Goal: Information Seeking & Learning: Learn about a topic

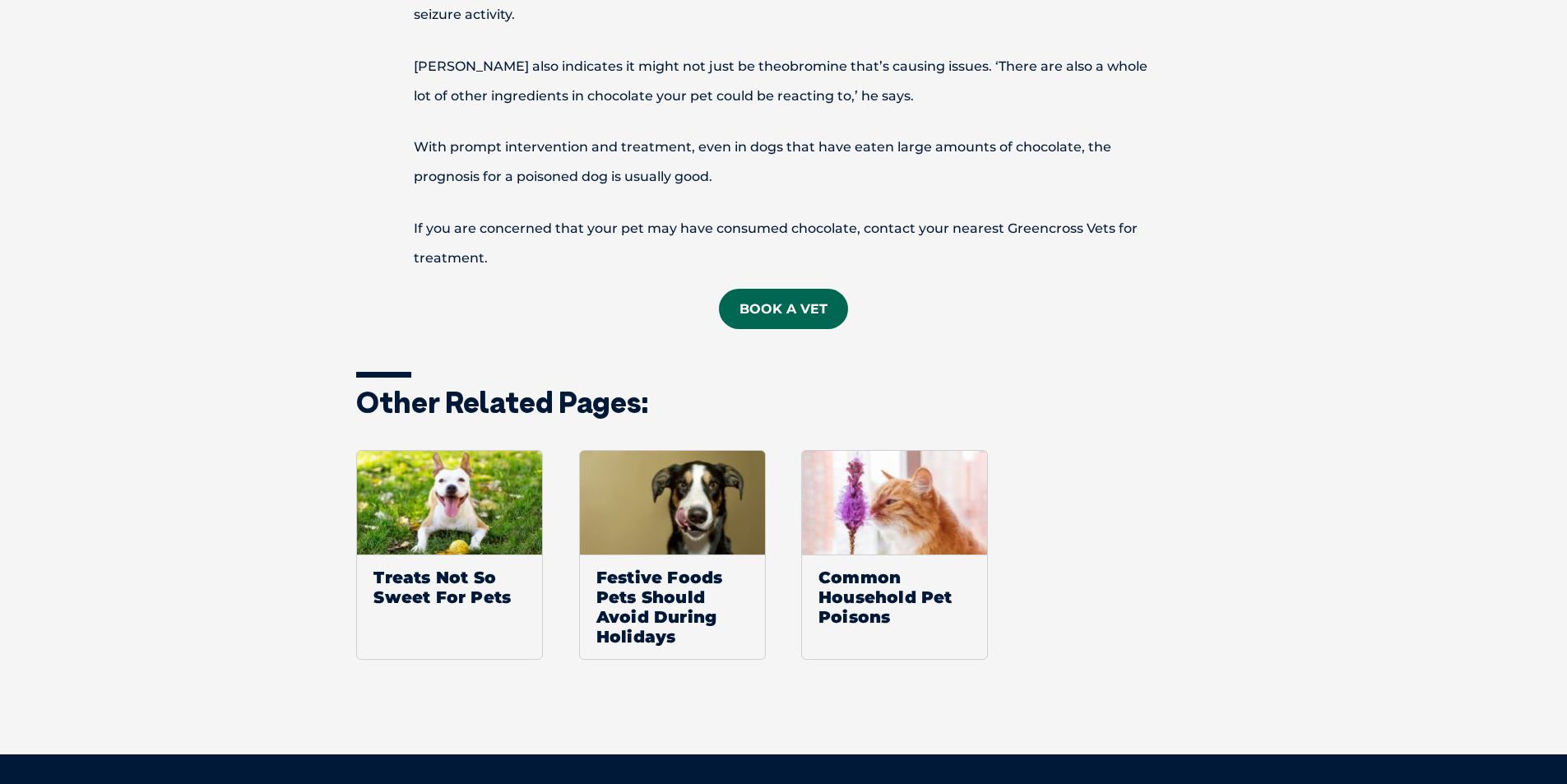
scroll to position [1809, 0]
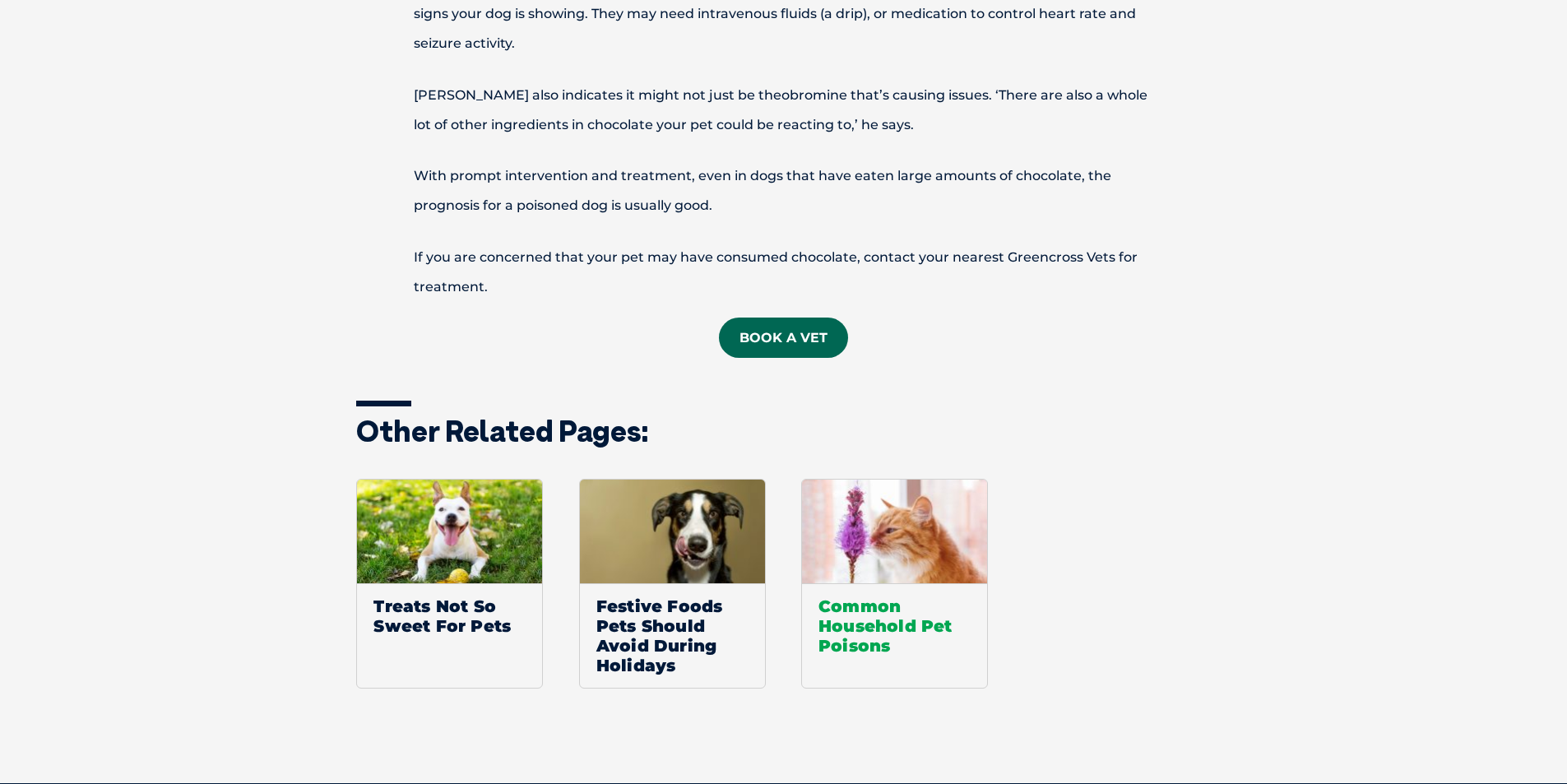
click at [883, 616] on span "Common Household Pet Poisons" at bounding box center [894, 625] width 185 height 85
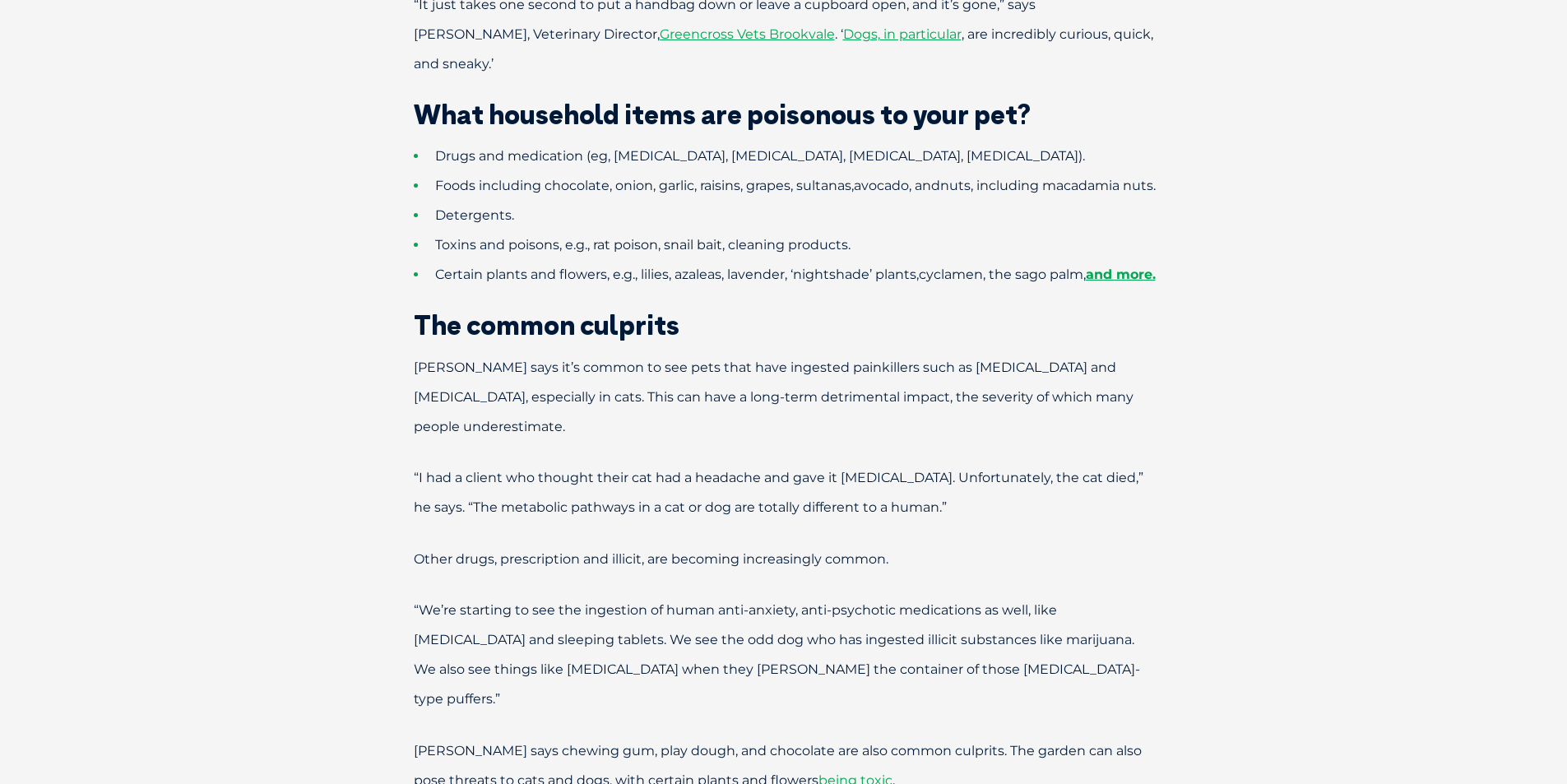
scroll to position [987, 0]
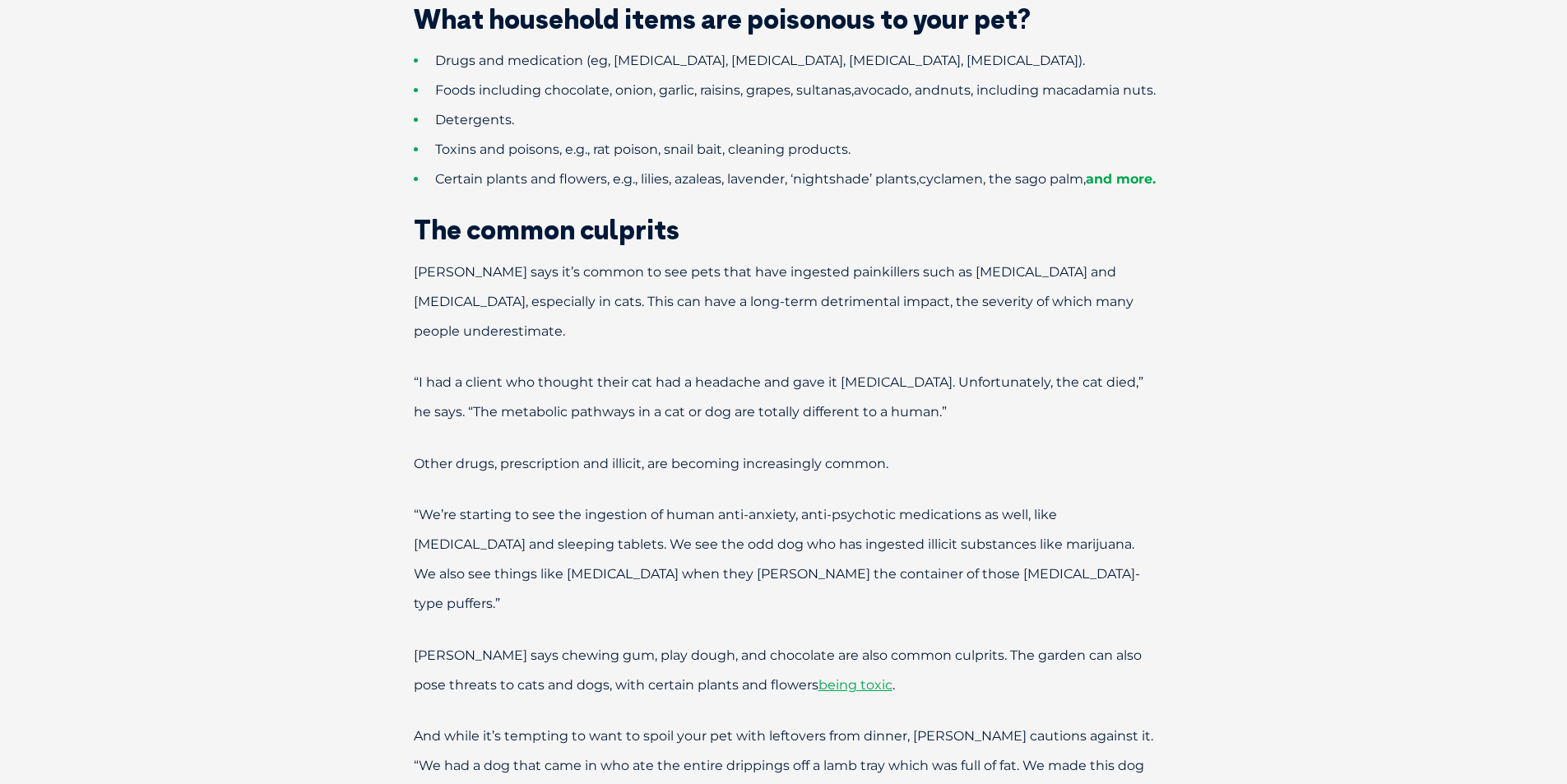
click at [1145, 179] on link "and more." at bounding box center [1121, 179] width 70 height 15
